Goal: Find contact information: Find contact information

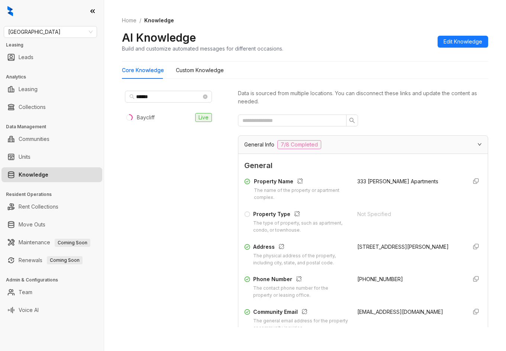
click at [73, 25] on div "Fairfield Leasing Leads Analytics Leasing Collections Data Management Communiti…" at bounding box center [52, 175] width 104 height 351
click at [79, 28] on span "[GEOGRAPHIC_DATA]" at bounding box center [50, 31] width 84 height 11
type input "********"
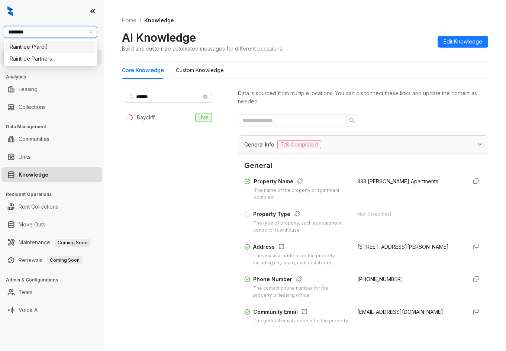
drag, startPoint x: 60, startPoint y: 49, endPoint x: 51, endPoint y: 50, distance: 9.0
click at [59, 49] on div "Raintree (Yardi)" at bounding box center [50, 47] width 81 height 8
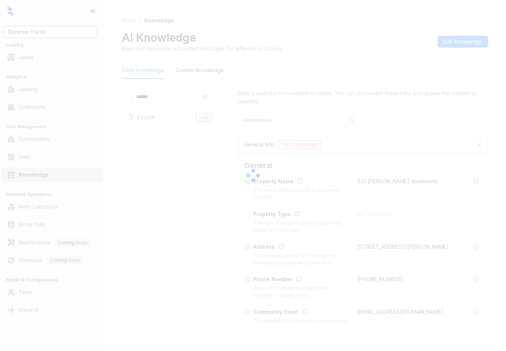
click at [54, 29] on div at bounding box center [253, 175] width 506 height 351
click at [53, 33] on div at bounding box center [253, 175] width 506 height 351
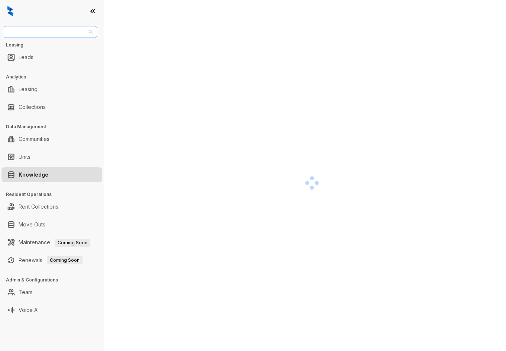
click at [20, 30] on span "Raintree (Yardi)" at bounding box center [50, 31] width 84 height 11
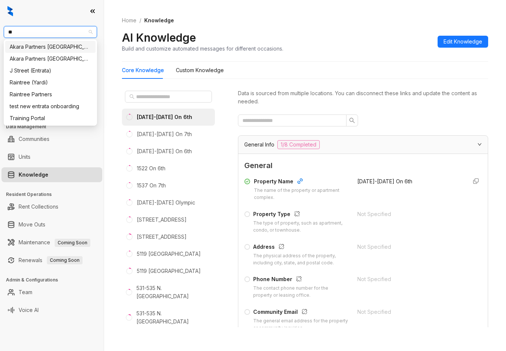
type input "***"
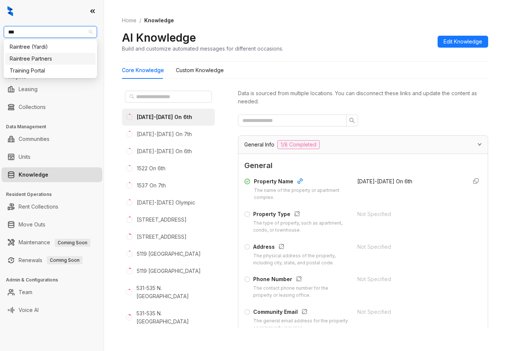
click at [32, 63] on div "Raintree Partners" at bounding box center [50, 59] width 90 height 12
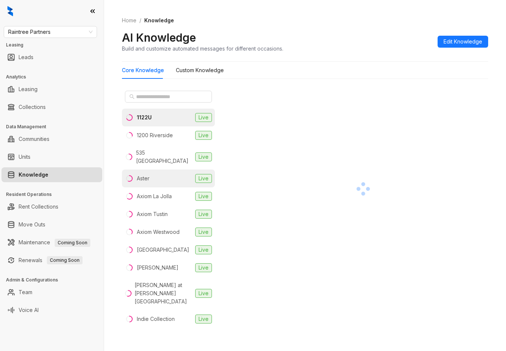
click at [160, 171] on li "Aster Live" at bounding box center [168, 179] width 93 height 18
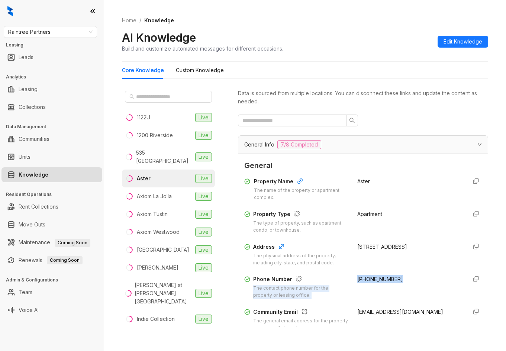
drag, startPoint x: 345, startPoint y: 285, endPoint x: 396, endPoint y: 284, distance: 51.0
click at [396, 284] on div "Phone Number The contact phone number for the property or leasing office. (562)…" at bounding box center [363, 287] width 238 height 24
click at [346, 278] on div "Phone Number The contact phone number for the property or leasing office. (562)…" at bounding box center [363, 287] width 238 height 24
drag, startPoint x: 352, startPoint y: 283, endPoint x: 366, endPoint y: 286, distance: 15.2
click at [405, 286] on div "Phone Number The contact phone number for the property or leasing office. (562)…" at bounding box center [363, 287] width 238 height 24
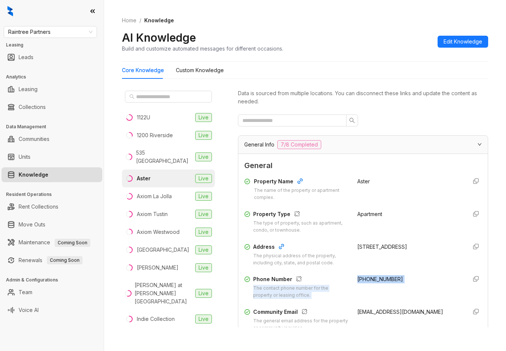
click at [363, 285] on div "(562) 294-0377" at bounding box center [410, 287] width 104 height 24
drag, startPoint x: 351, startPoint y: 280, endPoint x: 396, endPoint y: 281, distance: 45.4
click at [396, 281] on div "Phone Number The contact phone number for the property or leasing office. (562)…" at bounding box center [363, 287] width 238 height 24
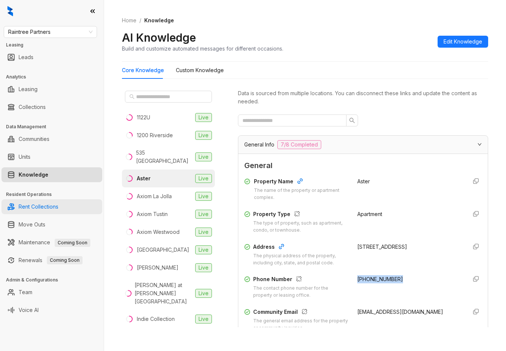
copy span "(562) 294-0377"
click at [46, 27] on span "Raintree Partners" at bounding box center [50, 31] width 84 height 11
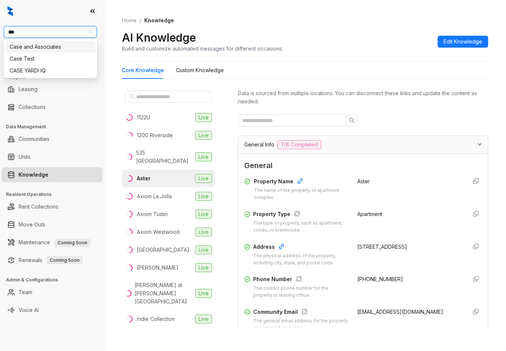
type input "****"
click at [61, 48] on div "Case and Associates" at bounding box center [50, 47] width 81 height 8
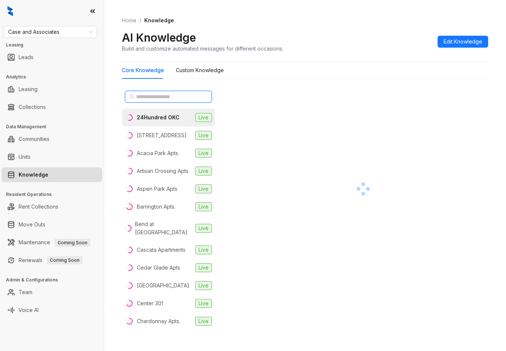
click at [174, 97] on input "text" at bounding box center [168, 97] width 65 height 8
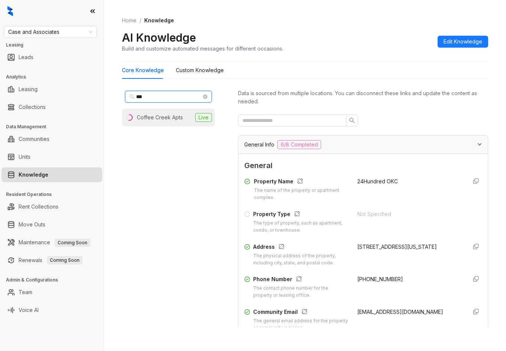
type input "***"
click at [172, 121] on div "Coffee Creek Apts" at bounding box center [160, 117] width 46 height 8
drag, startPoint x: 350, startPoint y: 280, endPoint x: 407, endPoint y: 282, distance: 57.0
click at [407, 282] on div "Phone Number The contact phone number for the property or leasing office. +1918…" at bounding box center [363, 287] width 238 height 24
copy span "+19183764477"
